Goal: Information Seeking & Learning: Learn about a topic

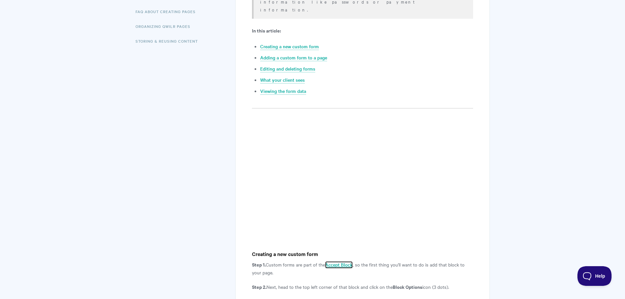
scroll to position [230, 0]
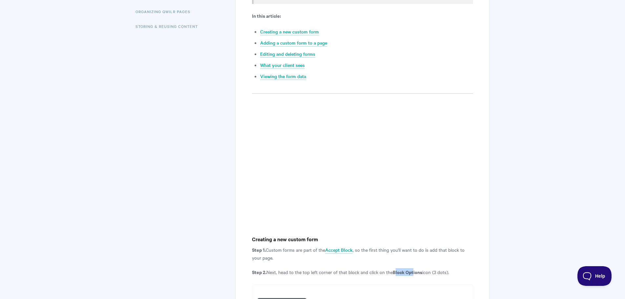
drag, startPoint x: 397, startPoint y: 256, endPoint x: 414, endPoint y: 256, distance: 17.4
click at [414, 268] on strong "Block Options" at bounding box center [408, 271] width 30 height 7
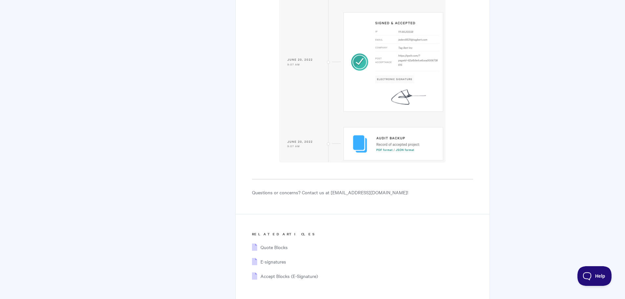
scroll to position [3552, 0]
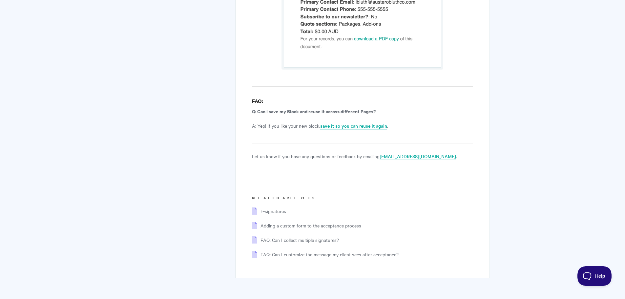
scroll to position [4328, 0]
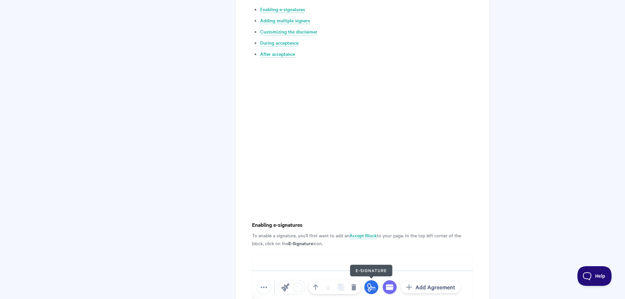
scroll to position [393, 0]
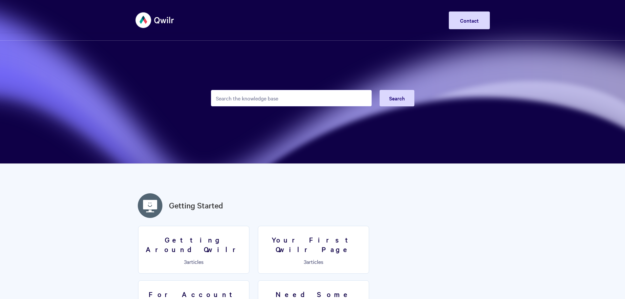
click at [251, 92] on input "Search the knowledge base" at bounding box center [291, 98] width 161 height 16
click at [251, 98] on input "Search the knowledge base" at bounding box center [291, 98] width 161 height 16
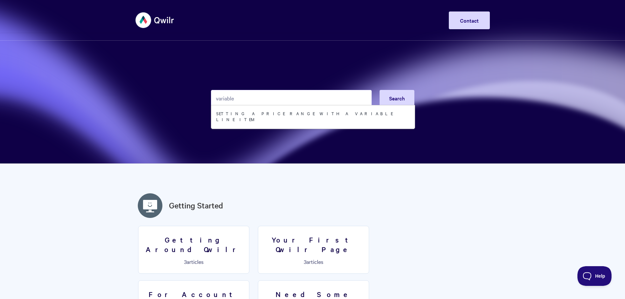
type input "variable"
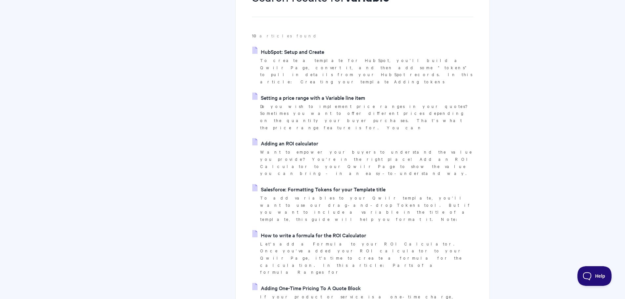
scroll to position [197, 0]
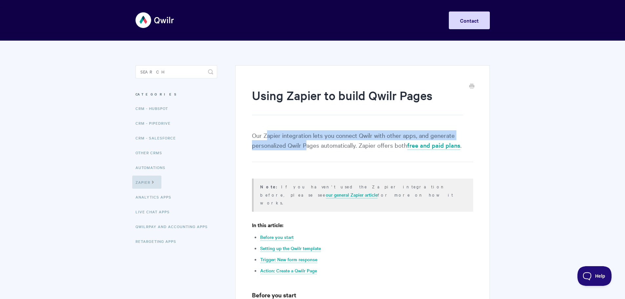
drag, startPoint x: 267, startPoint y: 131, endPoint x: 307, endPoint y: 151, distance: 44.9
click at [307, 151] on p "Our Zapier integration lets you connect Qwilr with other apps, and generate per…" at bounding box center [362, 146] width 221 height 32
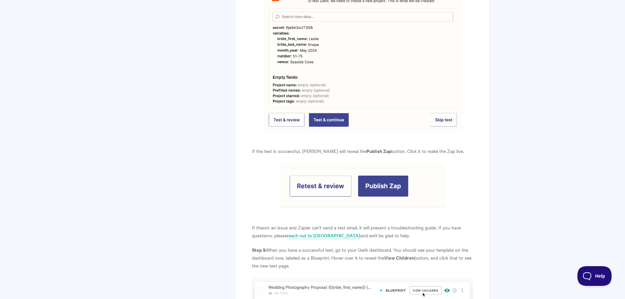
scroll to position [2769, 0]
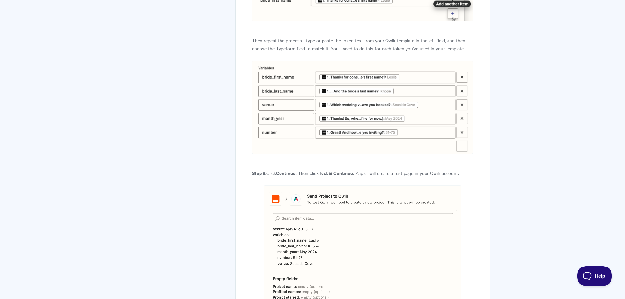
scroll to position [2539, 0]
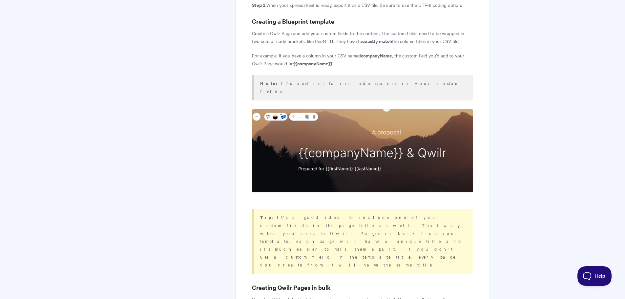
scroll to position [426, 0]
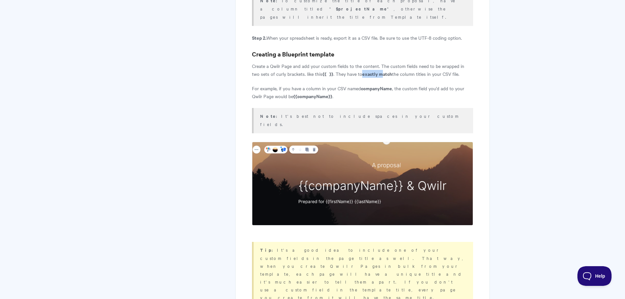
drag, startPoint x: 355, startPoint y: 55, endPoint x: 376, endPoint y: 56, distance: 20.7
click at [376, 70] on strong "exactly match" at bounding box center [377, 73] width 30 height 7
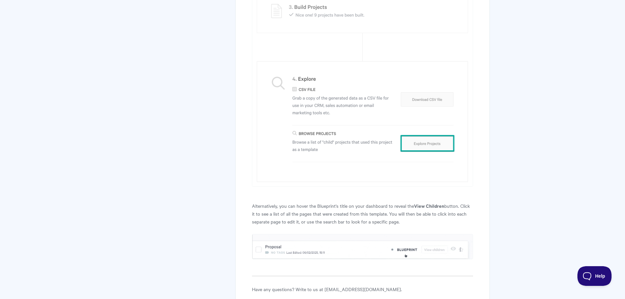
scroll to position [2277, 0]
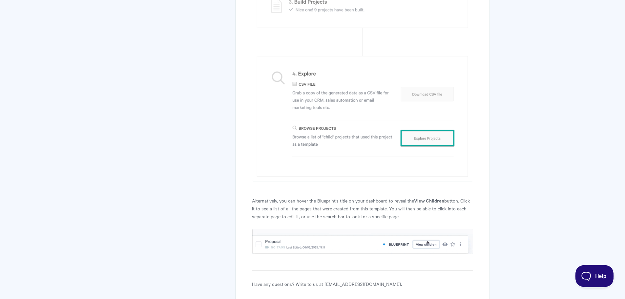
click at [592, 271] on button "Help" at bounding box center [592, 275] width 34 height 20
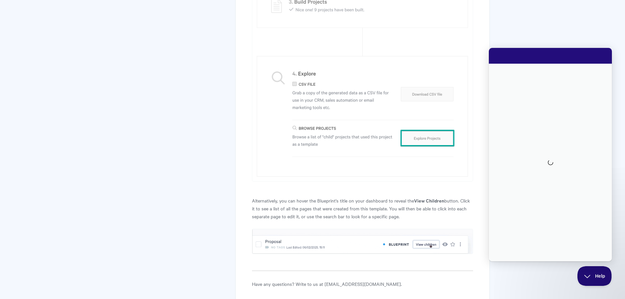
scroll to position [0, 0]
click at [588, 279] on button "Help" at bounding box center [594, 276] width 34 height 20
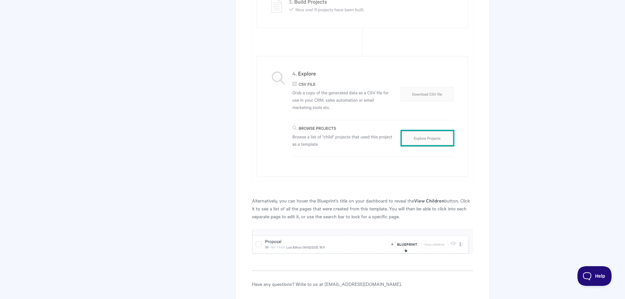
click at [588, 279] on button "Help" at bounding box center [594, 276] width 34 height 20
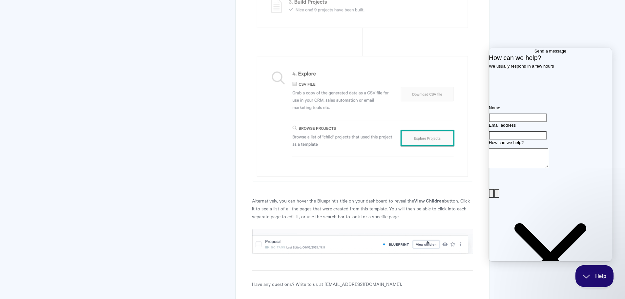
drag, startPoint x: 583, startPoint y: 282, endPoint x: 1159, endPoint y: 551, distance: 635.6
click at [584, 281] on button "Help" at bounding box center [592, 275] width 34 height 20
